Goal: Check status: Check status

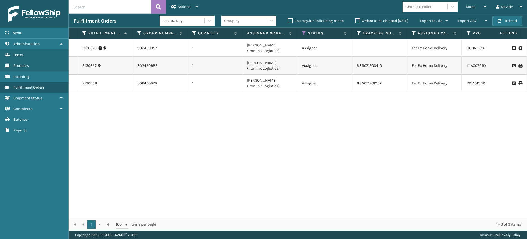
click at [359, 22] on label "Orders to be shipped [DATE]" at bounding box center [381, 20] width 53 height 5
click at [356, 21] on input "Orders to be shipped [DATE]" at bounding box center [355, 20] width 0 height 4
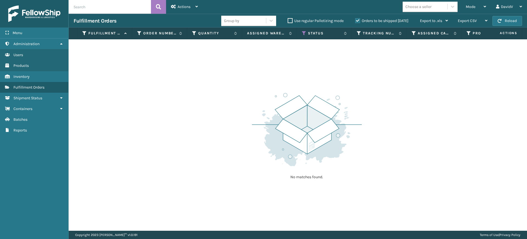
click at [359, 22] on label "Orders to be shipped [DATE]" at bounding box center [381, 20] width 53 height 5
click at [356, 21] on input "Orders to be shipped [DATE]" at bounding box center [355, 20] width 0 height 4
click at [359, 22] on label "Orders to be shipped [DATE]" at bounding box center [381, 20] width 53 height 5
click at [356, 21] on input "Orders to be shipped [DATE]" at bounding box center [355, 20] width 0 height 4
click at [359, 22] on label "Orders to be shipped [DATE]" at bounding box center [381, 20] width 53 height 5
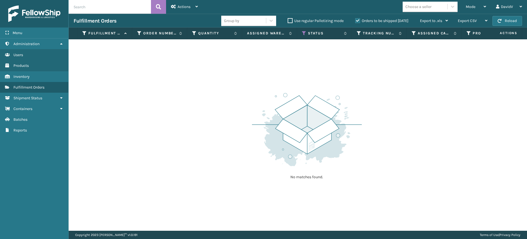
click at [356, 21] on input "Orders to be shipped [DATE]" at bounding box center [355, 20] width 0 height 4
click at [359, 22] on label "Orders to be shipped [DATE]" at bounding box center [381, 20] width 53 height 5
click at [356, 21] on input "Orders to be shipped [DATE]" at bounding box center [355, 20] width 0 height 4
click at [359, 22] on label "Orders to be shipped [DATE]" at bounding box center [381, 20] width 53 height 5
click at [356, 21] on input "Orders to be shipped [DATE]" at bounding box center [355, 20] width 0 height 4
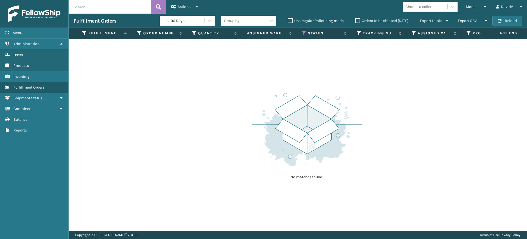
click at [359, 22] on label "Orders to be shipped [DATE]" at bounding box center [381, 20] width 53 height 5
click at [356, 21] on input "Orders to be shipped [DATE]" at bounding box center [355, 20] width 0 height 4
click at [359, 22] on label "Orders to be shipped [DATE]" at bounding box center [381, 20] width 53 height 5
click at [356, 21] on input "Orders to be shipped [DATE]" at bounding box center [355, 20] width 0 height 4
click at [359, 22] on label "Orders to be shipped [DATE]" at bounding box center [381, 20] width 53 height 5
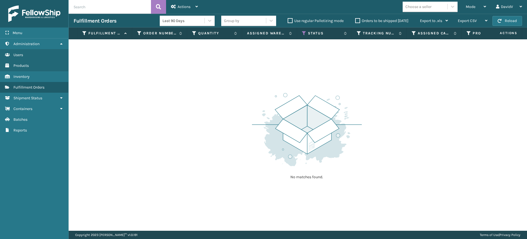
click at [356, 21] on input "Orders to be shipped [DATE]" at bounding box center [355, 20] width 0 height 4
click at [359, 22] on label "Orders to be shipped [DATE]" at bounding box center [381, 20] width 53 height 5
click at [356, 21] on input "Orders to be shipped [DATE]" at bounding box center [355, 20] width 0 height 4
click at [233, 134] on div "No matches found." at bounding box center [298, 134] width 459 height 191
click at [358, 20] on label "Orders to be shipped [DATE]" at bounding box center [381, 20] width 53 height 5
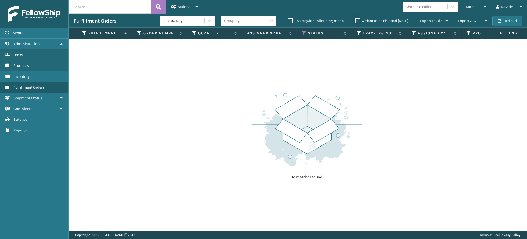
click at [356, 20] on input "Orders to be shipped [DATE]" at bounding box center [355, 20] width 0 height 4
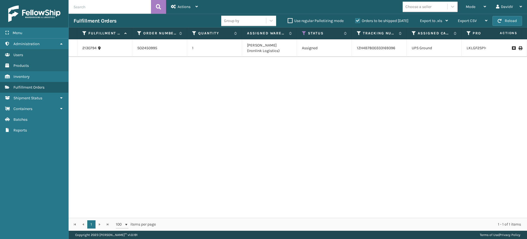
click at [358, 20] on label "Orders to be shipped [DATE]" at bounding box center [381, 20] width 53 height 5
click at [356, 20] on input "Orders to be shipped [DATE]" at bounding box center [355, 20] width 0 height 4
click at [358, 20] on label "Orders to be shipped [DATE]" at bounding box center [381, 20] width 53 height 5
click at [356, 20] on input "Orders to be shipped [DATE]" at bounding box center [355, 20] width 0 height 4
click at [358, 19] on label "Orders to be shipped [DATE]" at bounding box center [381, 20] width 53 height 5
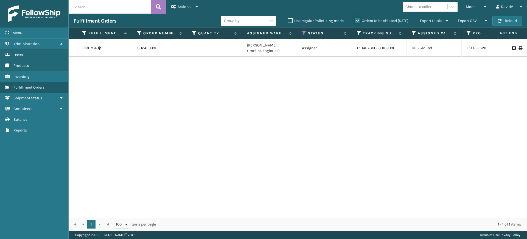
click at [356, 19] on input "Orders to be shipped [DATE]" at bounding box center [355, 20] width 0 height 4
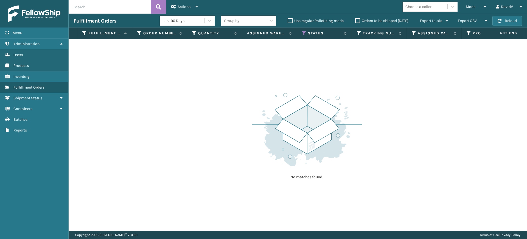
click at [358, 19] on label "Orders to be shipped [DATE]" at bounding box center [381, 20] width 53 height 5
click at [356, 19] on input "Orders to be shipped [DATE]" at bounding box center [355, 20] width 0 height 4
